Goal: Task Accomplishment & Management: Manage account settings

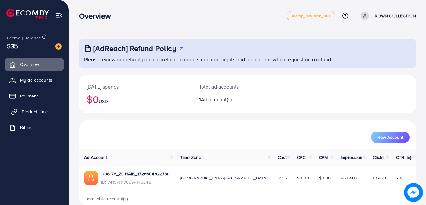
click at [29, 108] on span "Product Links" at bounding box center [35, 111] width 27 height 6
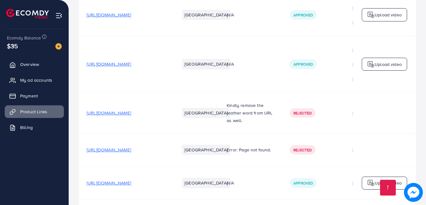
scroll to position [688, 0]
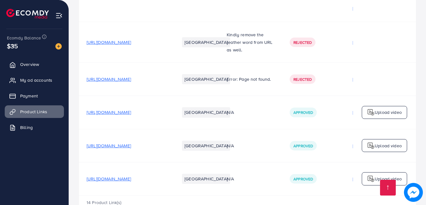
drag, startPoint x: 300, startPoint y: 176, endPoint x: 336, endPoint y: 177, distance: 35.3
click at [336, 195] on div "14 Product Link(s)" at bounding box center [247, 204] width 337 height 18
drag, startPoint x: 306, startPoint y: 174, endPoint x: 317, endPoint y: 174, distance: 11.0
click at [317, 174] on td "Approved" at bounding box center [313, 178] width 63 height 33
click at [265, 166] on td "N/A" at bounding box center [250, 178] width 63 height 33
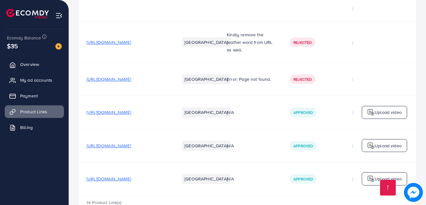
drag, startPoint x: 280, startPoint y: 177, endPoint x: 290, endPoint y: 176, distance: 10.2
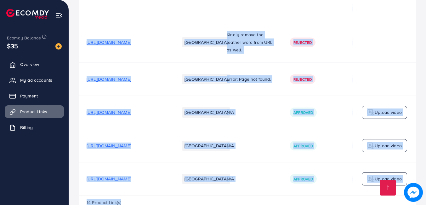
drag, startPoint x: 290, startPoint y: 176, endPoint x: 281, endPoint y: 168, distance: 11.9
click at [281, 168] on td "N/A" at bounding box center [250, 178] width 63 height 33
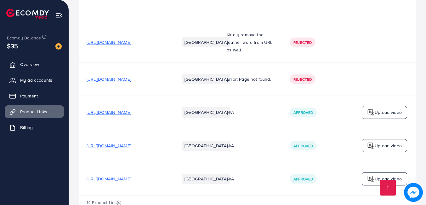
drag, startPoint x: 306, startPoint y: 174, endPoint x: 289, endPoint y: 171, distance: 17.3
click at [288, 172] on tr "[URL][DOMAIN_NAME] [GEOGRAPHIC_DATA] N/A Approved [URL][DOMAIN_NAME] Approved U…" at bounding box center [305, 178] width 452 height 33
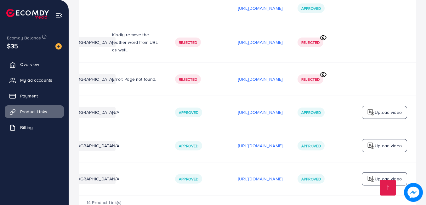
scroll to position [0, 162]
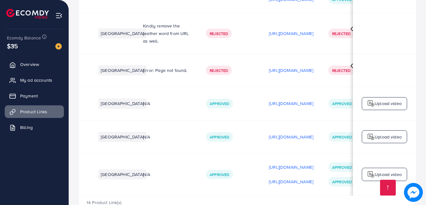
scroll to position [0, 162]
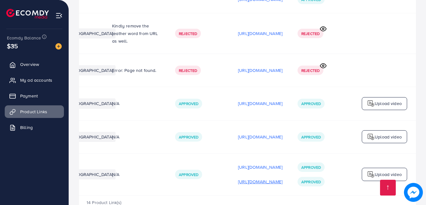
click at [259, 178] on p "https://files.ecomdy.com/videos/9cd50085-b3fd-4d22-9cf5-c067d1321339-1757091402…" at bounding box center [260, 182] width 44 height 8
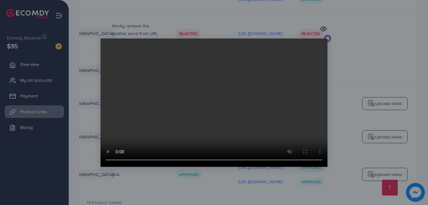
click at [198, 98] on video at bounding box center [214, 102] width 227 height 128
click at [257, 26] on div at bounding box center [214, 102] width 428 height 205
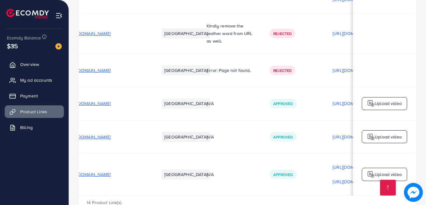
scroll to position [0, 0]
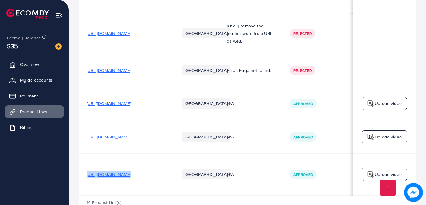
drag, startPoint x: 86, startPoint y: 154, endPoint x: 196, endPoint y: 154, distance: 109.4
click at [196, 154] on tr "https://crowncollection.shop/products/3-in-1-portable-vacuum-cleaner Pakistan N…" at bounding box center [305, 174] width 452 height 42
copy span "[URL][DOMAIN_NAME]"
click at [19, 66] on link "Overview" at bounding box center [34, 64] width 59 height 13
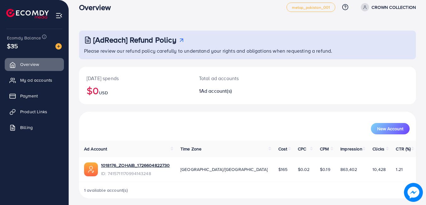
scroll to position [12, 0]
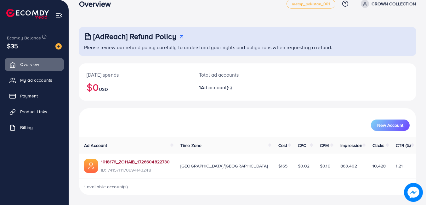
click at [135, 163] on link "1018176_ZOHAIB_1726604822730" at bounding box center [135, 162] width 69 height 6
click at [29, 82] on span "My ad accounts" at bounding box center [38, 80] width 32 height 6
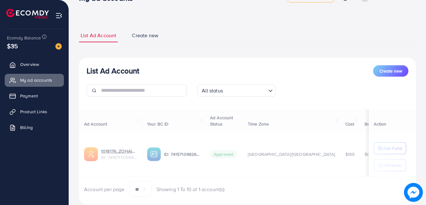
scroll to position [35, 0]
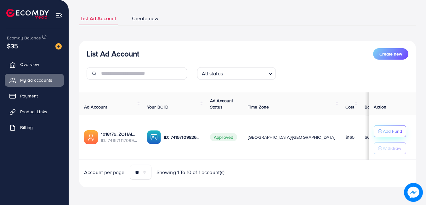
click at [388, 136] on button "Add Fund" at bounding box center [390, 131] width 32 height 12
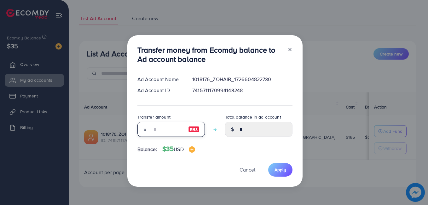
click at [160, 126] on input "number" at bounding box center [168, 129] width 32 height 15
type input "*"
type input "****"
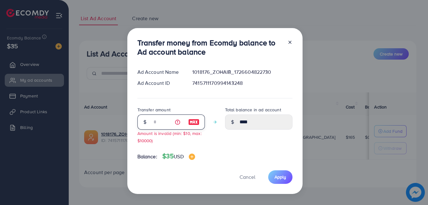
type input "**"
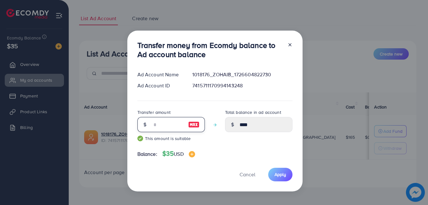
type input "*****"
type input "**"
click at [283, 172] on span "Apply" at bounding box center [280, 174] width 12 height 6
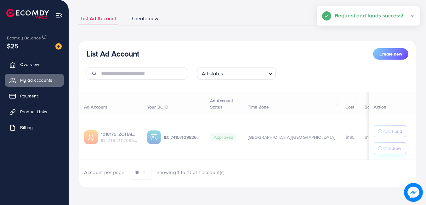
click at [379, 148] on div "Ad Account Your BC ID Ad Account Status Time Zone Cost Balance Action 1018176_Z…" at bounding box center [247, 136] width 337 height 88
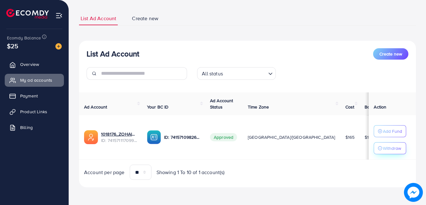
click at [378, 149] on icon "button" at bounding box center [380, 148] width 4 height 4
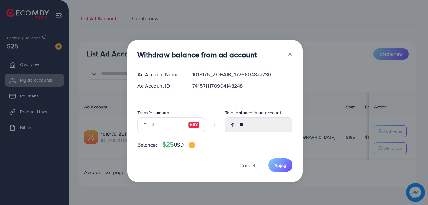
click at [146, 127] on div at bounding box center [144, 124] width 15 height 15
click at [152, 126] on input "text" at bounding box center [168, 124] width 32 height 15
type input "*"
type input "****"
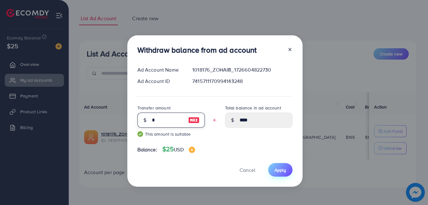
type input "*"
click at [269, 169] on button "Apply" at bounding box center [280, 170] width 24 height 14
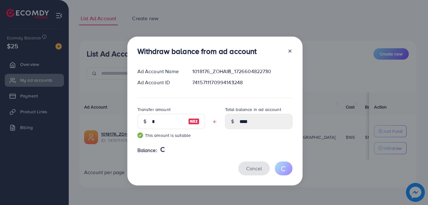
type input "**"
